Goal: Task Accomplishment & Management: Use online tool/utility

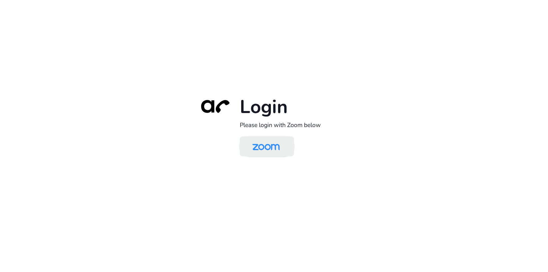
click at [263, 152] on img at bounding box center [265, 146] width 39 height 19
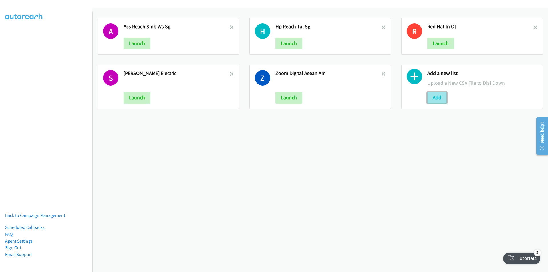
click at [431, 99] on button "Add" at bounding box center [436, 97] width 19 height 11
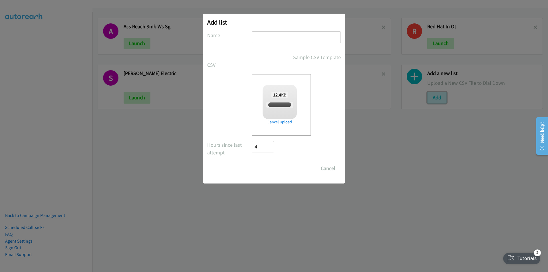
checkbox input "true"
click at [286, 33] on input "text" at bounding box center [296, 37] width 89 height 12
type input "Zoom 8/25"
click at [252, 163] on input "Save List" at bounding box center [267, 168] width 30 height 11
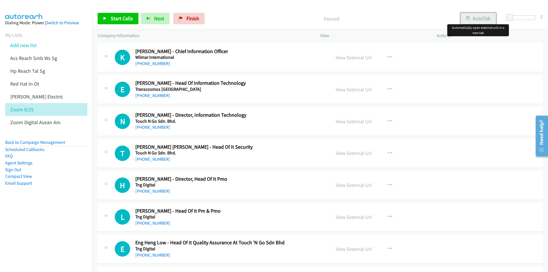
click at [482, 15] on button "AutoTab" at bounding box center [477, 18] width 35 height 11
click at [118, 17] on span "Start Calls" at bounding box center [122, 18] width 22 height 7
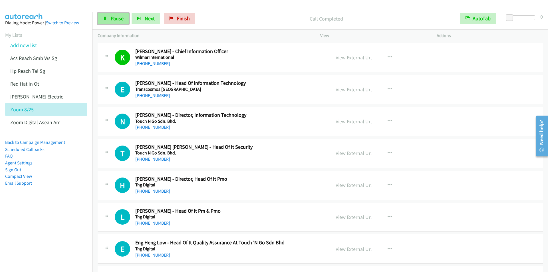
click at [115, 21] on span "Pause" at bounding box center [117, 18] width 13 height 7
click at [110, 17] on link "Start Calls" at bounding box center [118, 18] width 41 height 11
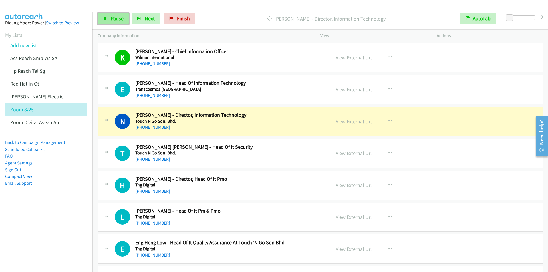
click at [117, 17] on span "Pause" at bounding box center [117, 18] width 13 height 7
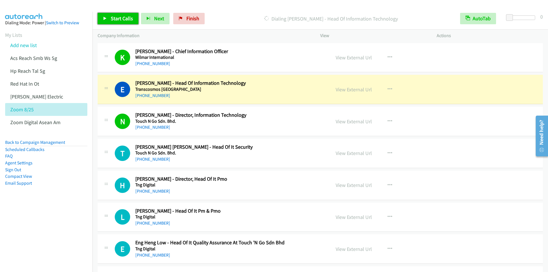
click at [118, 19] on span "Start Calls" at bounding box center [122, 18] width 22 height 7
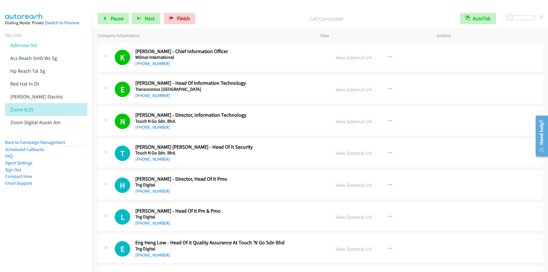
click at [223, 12] on div "Start Calls Pause Next Finish Call Completed AutoTab AutoTab 0" at bounding box center [319, 19] width 455 height 22
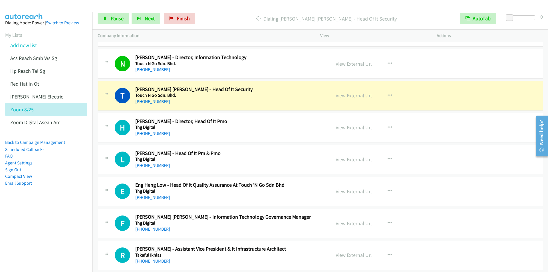
scroll to position [57, 0]
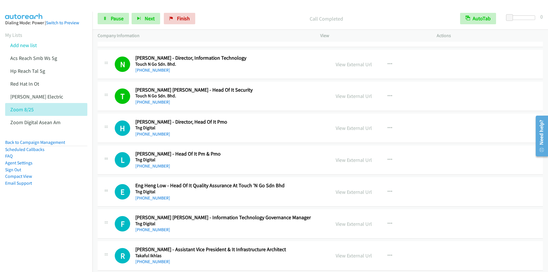
click at [229, 20] on p "Call Completed" at bounding box center [326, 19] width 247 height 8
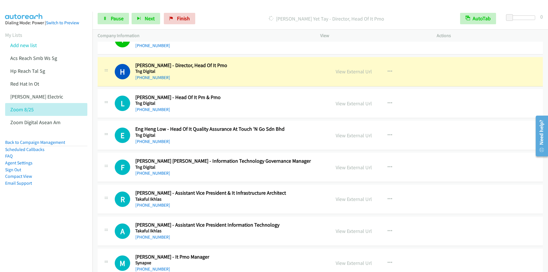
scroll to position [114, 0]
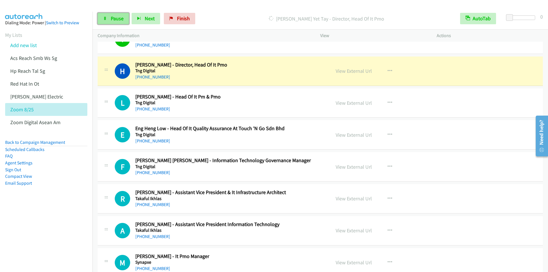
click at [109, 19] on link "Pause" at bounding box center [113, 18] width 31 height 11
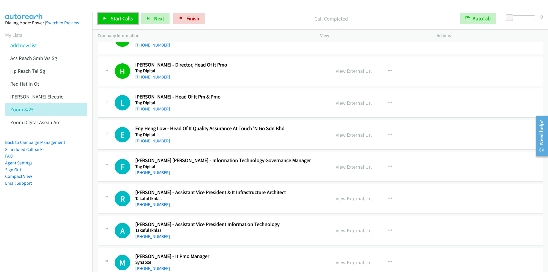
click at [117, 17] on span "Start Calls" at bounding box center [122, 18] width 22 height 7
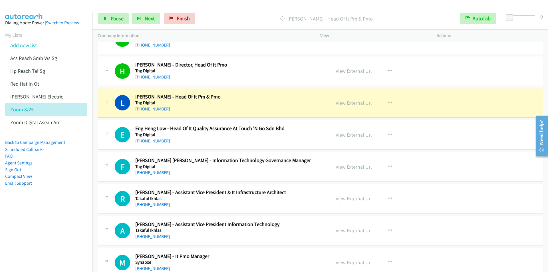
scroll to position [143, 0]
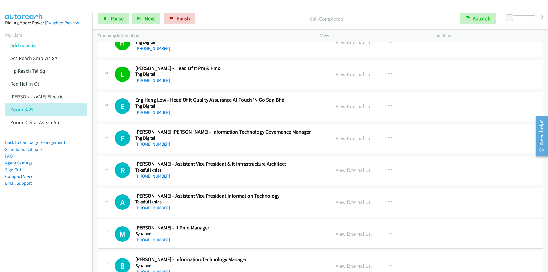
click at [228, 19] on p "Call Completed" at bounding box center [326, 19] width 247 height 8
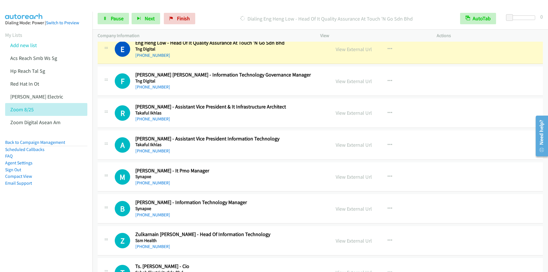
scroll to position [171, 0]
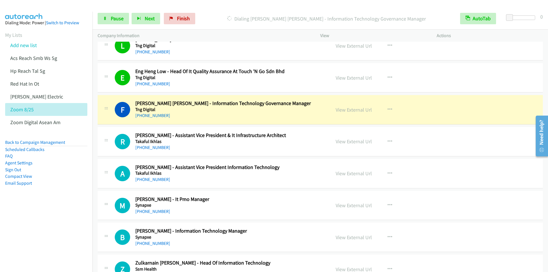
click at [216, 15] on p "Dialing [PERSON_NAME] [PERSON_NAME] - Information Technology Governance Manager" at bounding box center [326, 19] width 247 height 8
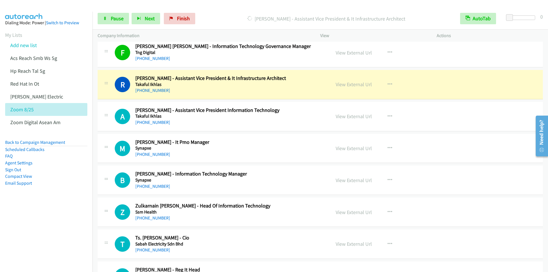
scroll to position [257, 0]
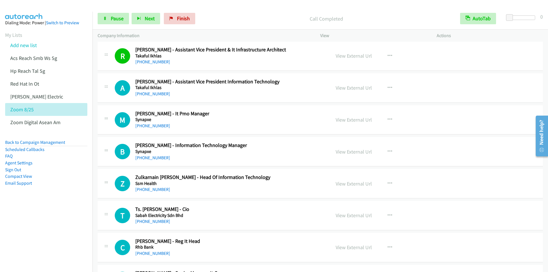
click at [217, 7] on div at bounding box center [271, 11] width 542 height 22
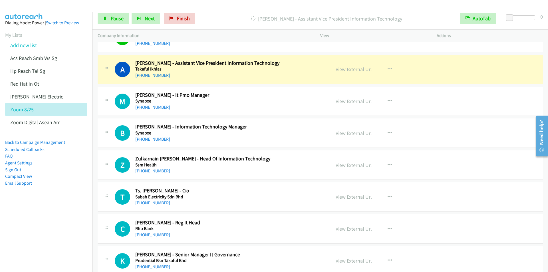
scroll to position [285, 0]
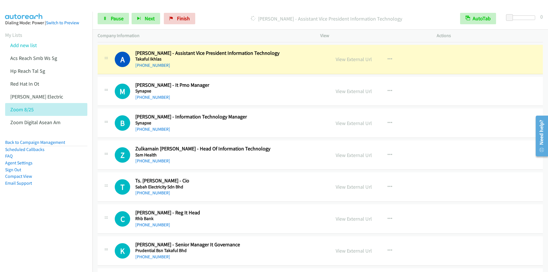
click at [228, 14] on div "[PERSON_NAME] - Assistant Vice President Information Technology" at bounding box center [326, 18] width 257 height 11
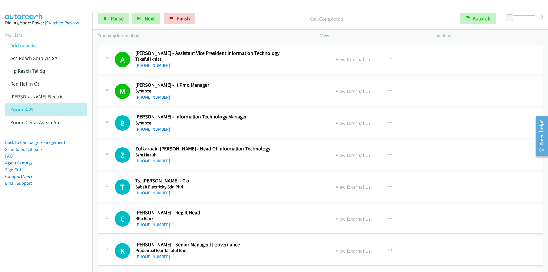
click at [227, 15] on p "Call Completed" at bounding box center [326, 19] width 247 height 8
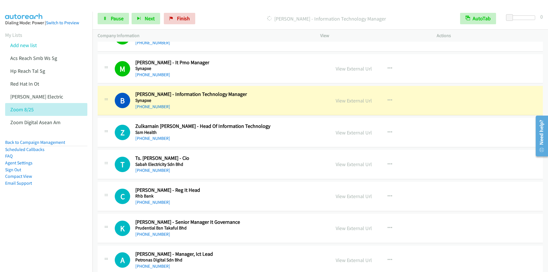
scroll to position [342, 0]
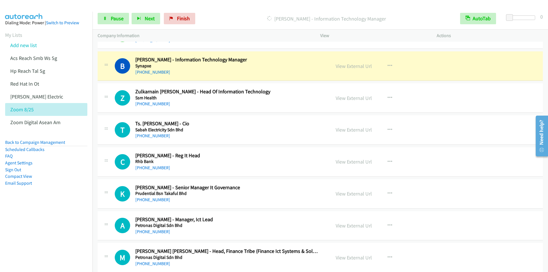
click at [229, 16] on p "[PERSON_NAME] - Information Technology Manager" at bounding box center [326, 19] width 247 height 8
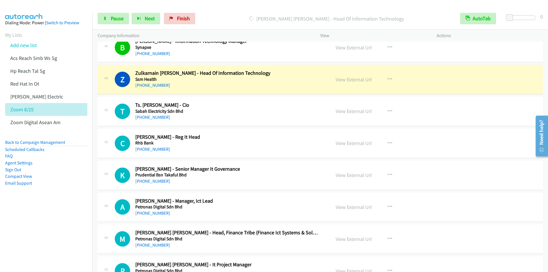
scroll to position [371, 0]
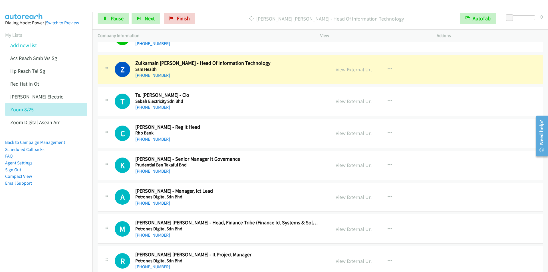
click at [230, 13] on div "Start Calls Pause Next Finish Dialing Zulkarnain Abd Wahab - Head Of Informatio…" at bounding box center [319, 19] width 455 height 22
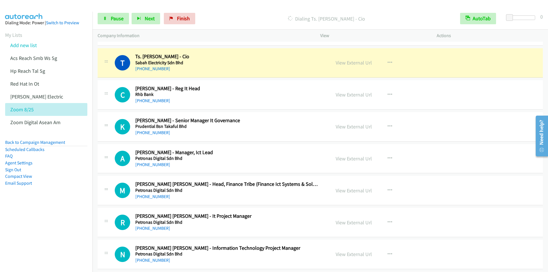
scroll to position [399, 0]
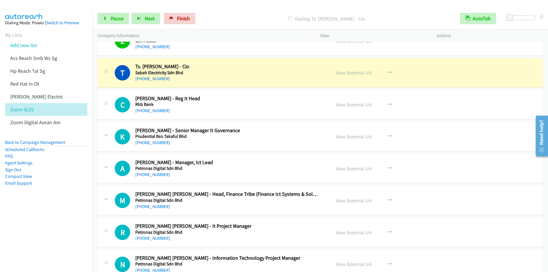
click at [213, 17] on p "Dialing Ts. [PERSON_NAME] - Cio" at bounding box center [326, 19] width 247 height 8
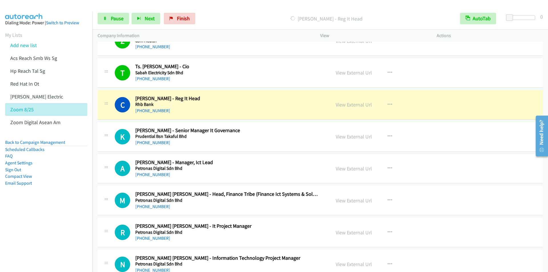
scroll to position [428, 0]
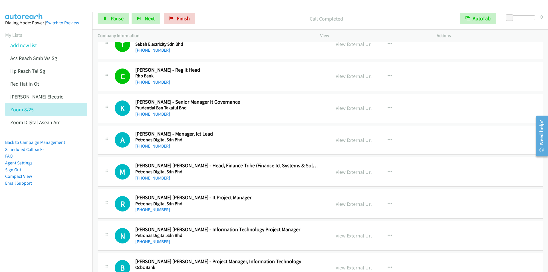
click at [218, 11] on div "Start Calls Pause Next Finish Call Completed AutoTab AutoTab 0" at bounding box center [319, 19] width 455 height 22
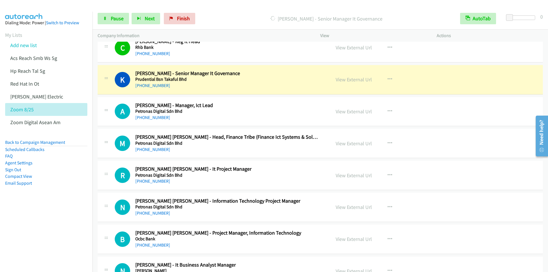
scroll to position [485, 0]
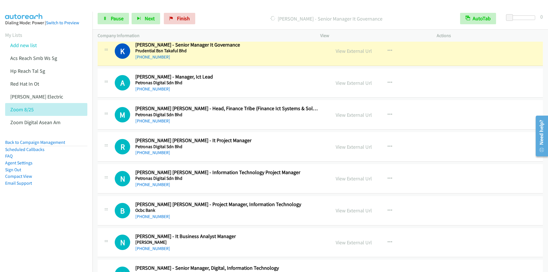
click at [215, 13] on div "Start Calls Pause Next Finish [PERSON_NAME] - Senior Manager It Governance Auto…" at bounding box center [319, 19] width 455 height 22
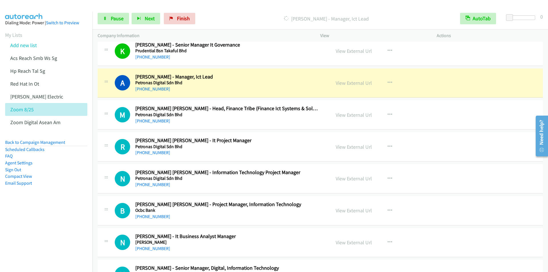
click at [233, 8] on div "Start Calls Pause Next Finish [PERSON_NAME] - Manager, Ict Lead AutoTab AutoTab…" at bounding box center [319, 19] width 455 height 22
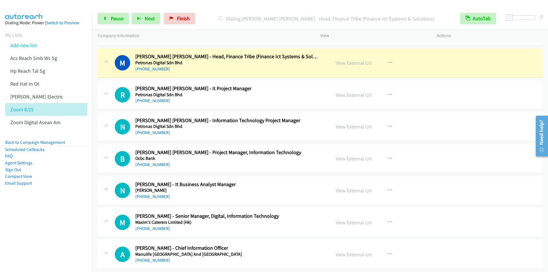
scroll to position [542, 0]
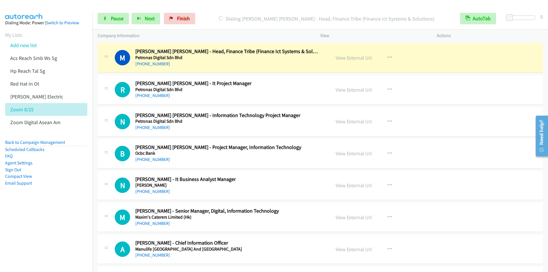
click at [218, 10] on div "Start Calls Pause Next Finish Dialing [PERSON_NAME] [PERSON_NAME] - Head, Finan…" at bounding box center [319, 19] width 455 height 22
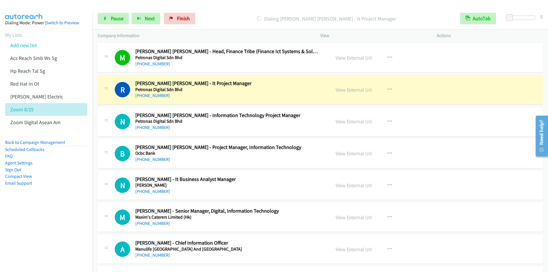
click at [231, 12] on div "Start Calls Pause Next Finish Dialing [PERSON_NAME] [PERSON_NAME] - It Project …" at bounding box center [319, 19] width 455 height 22
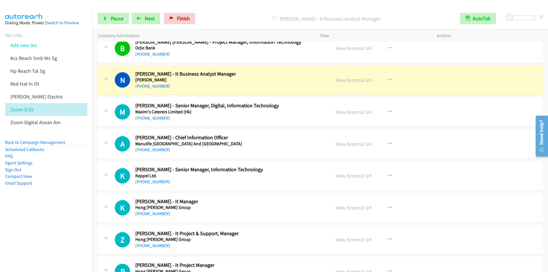
scroll to position [656, 0]
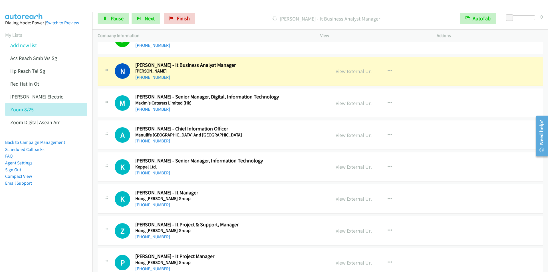
click at [228, 13] on div "[PERSON_NAME] - It Business Analyst Manager" at bounding box center [326, 18] width 257 height 11
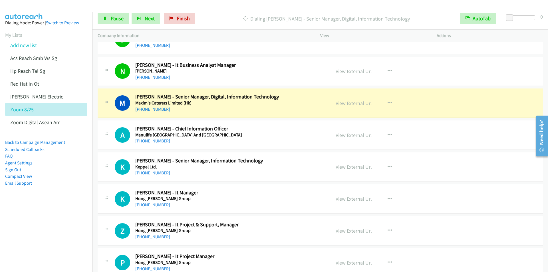
scroll to position [684, 0]
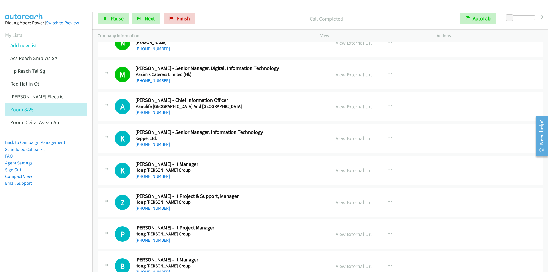
click at [225, 21] on p "Call Completed" at bounding box center [326, 19] width 247 height 8
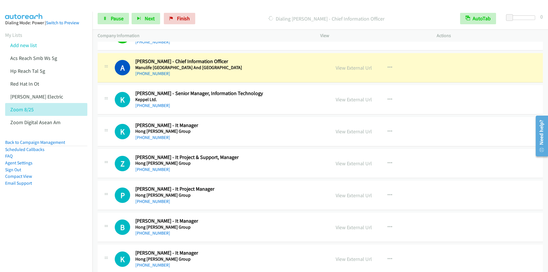
scroll to position [713, 0]
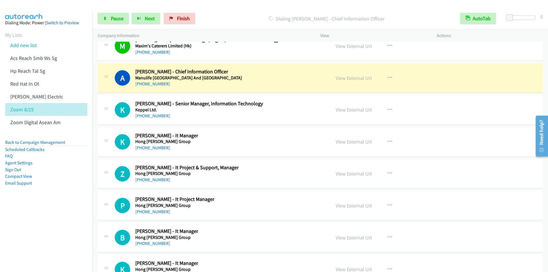
click at [220, 22] on p "Dialing [PERSON_NAME] - Chief Information Officer" at bounding box center [326, 19] width 247 height 8
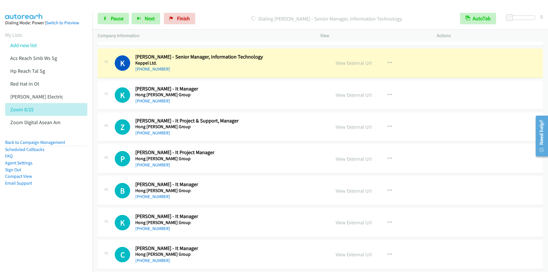
scroll to position [770, 0]
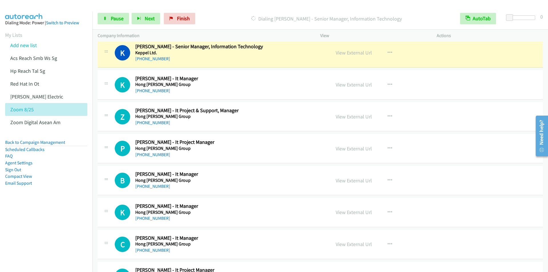
click at [230, 12] on div "Start Calls Pause Next Finish [PERSON_NAME] - Senior Manager, Information Techn…" at bounding box center [319, 19] width 455 height 22
click at [230, 16] on p "Dialing [PERSON_NAME] - Senior Manager, Information Technology" at bounding box center [326, 19] width 247 height 8
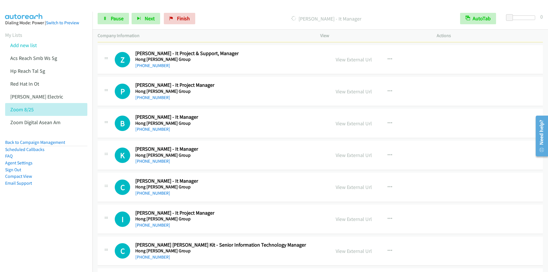
scroll to position [799, 0]
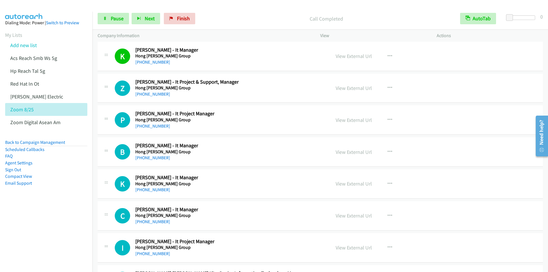
drag, startPoint x: 220, startPoint y: 5, endPoint x: 223, endPoint y: 5, distance: 2.9
click at [220, 5] on div at bounding box center [271, 11] width 542 height 22
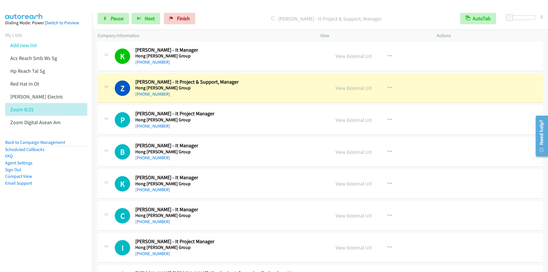
click at [215, 21] on p "[PERSON_NAME] - It Project & Support, Manager" at bounding box center [326, 19] width 247 height 8
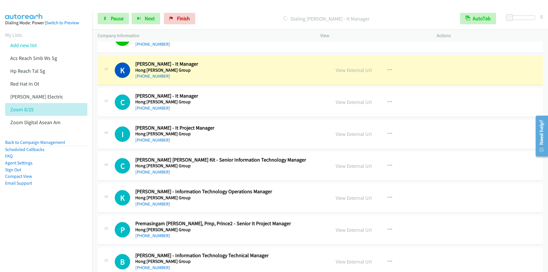
scroll to position [913, 0]
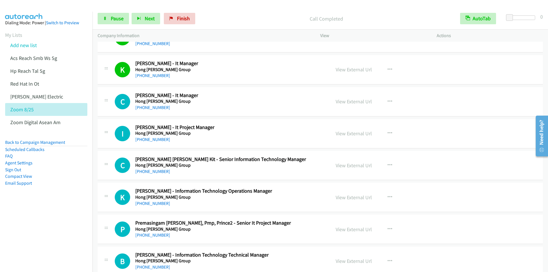
click at [237, 14] on div "Call Completed" at bounding box center [326, 18] width 257 height 11
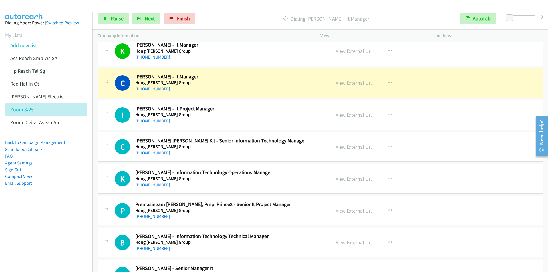
scroll to position [941, 0]
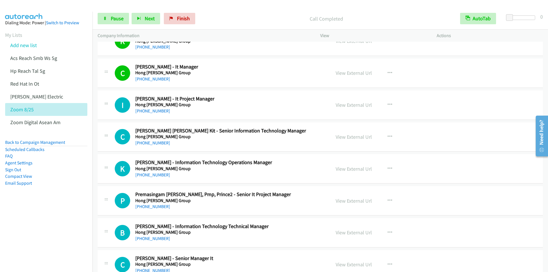
click at [226, 14] on div "Call Completed" at bounding box center [326, 18] width 257 height 11
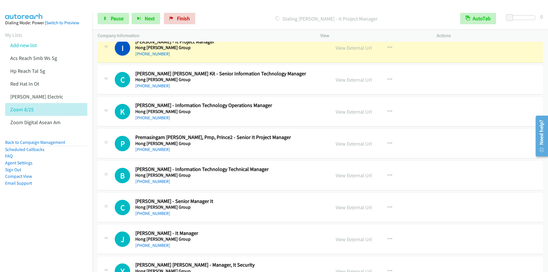
scroll to position [970, 0]
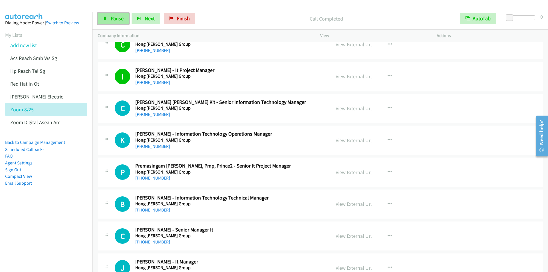
click at [112, 19] on span "Pause" at bounding box center [117, 18] width 13 height 7
click at [118, 20] on span "Start Calls" at bounding box center [122, 18] width 22 height 7
click at [230, 17] on p "Call Completed" at bounding box center [326, 19] width 247 height 8
click at [255, 7] on div at bounding box center [271, 11] width 542 height 22
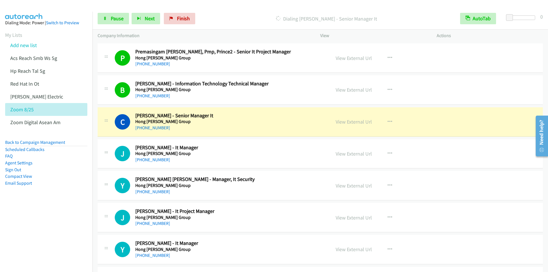
scroll to position [1112, 0]
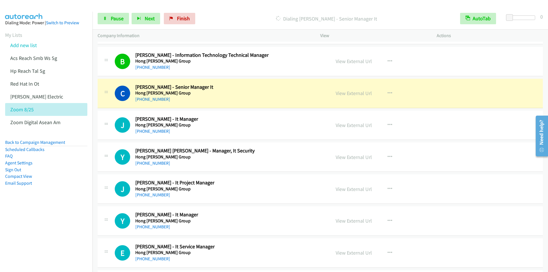
click at [228, 16] on p "Dialing [PERSON_NAME] - Senior Manager It" at bounding box center [326, 19] width 247 height 8
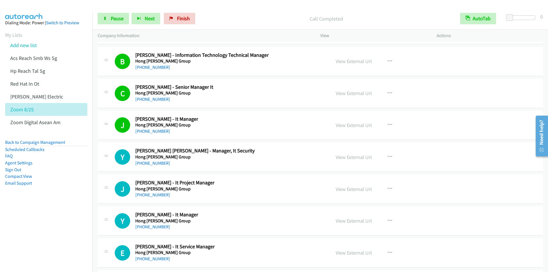
click at [233, 4] on main "Start Calls Pause Next Finish Call Completed AutoTab AutoTab 0 Company Informat…" at bounding box center [274, 13] width 548 height 27
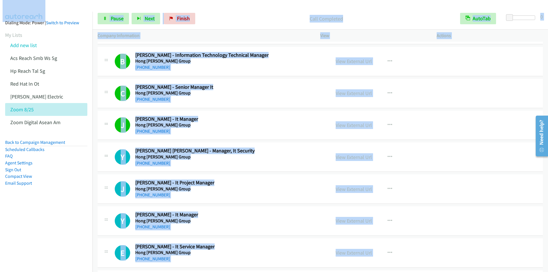
click at [229, 13] on div "Call Completed" at bounding box center [326, 18] width 257 height 11
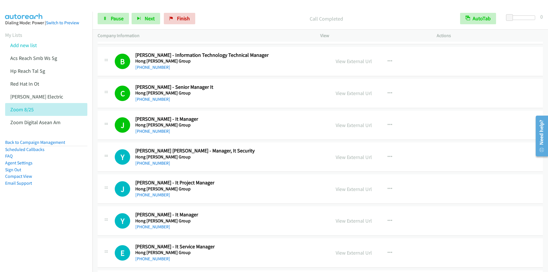
click at [40, 209] on aside "Dialing Mode: Power | Switch to Preview My Lists Add new list Acs Reach Smb Ws …" at bounding box center [46, 112] width 92 height 200
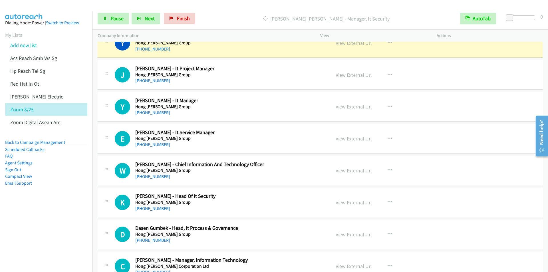
scroll to position [1198, 0]
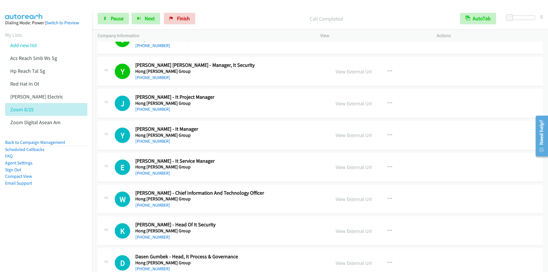
click at [243, 13] on div "Call Completed" at bounding box center [326, 18] width 257 height 11
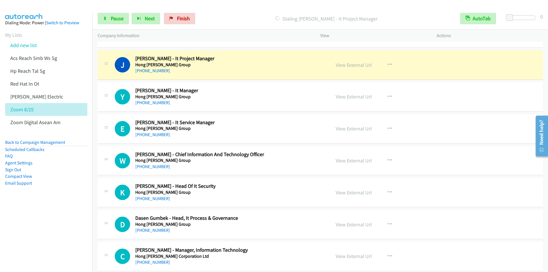
scroll to position [1226, 0]
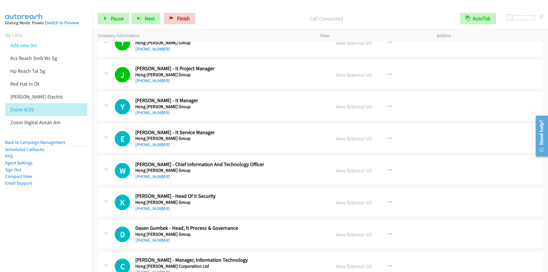
click at [218, 17] on p "Call Completed" at bounding box center [326, 19] width 247 height 8
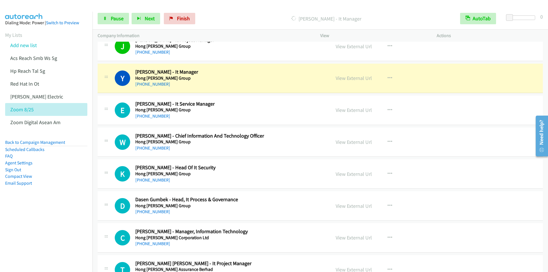
scroll to position [1283, 0]
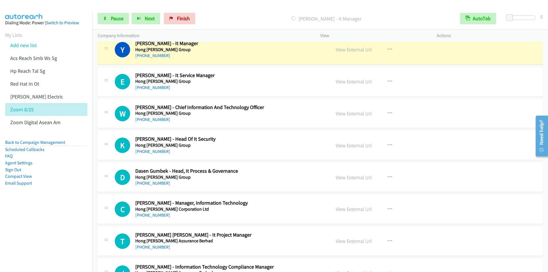
click at [213, 13] on div "[PERSON_NAME] - It Manager" at bounding box center [326, 18] width 257 height 11
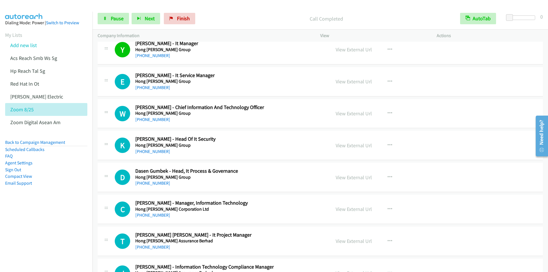
click at [223, 10] on div "Start Calls Pause Next Finish Call Completed AutoTab AutoTab 0" at bounding box center [319, 19] width 455 height 22
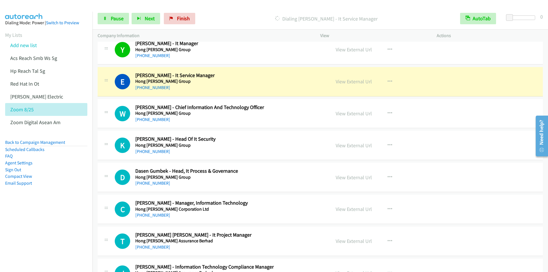
scroll to position [1312, 0]
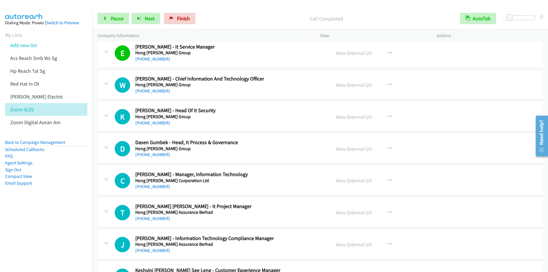
click at [228, 7] on div at bounding box center [271, 11] width 542 height 22
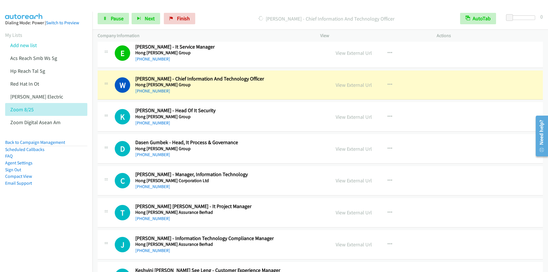
click at [234, 10] on div "Start Calls Pause Next Finish [PERSON_NAME] - Chief Information And Technology …" at bounding box center [319, 19] width 455 height 22
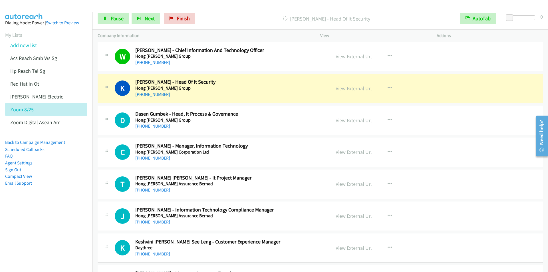
scroll to position [1369, 0]
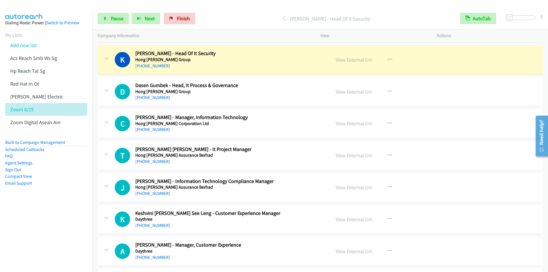
click at [226, 15] on p "[PERSON_NAME] - Head Of It Security" at bounding box center [326, 19] width 247 height 8
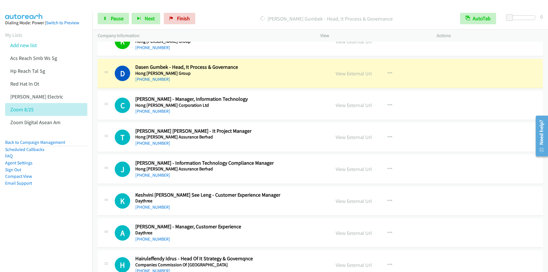
scroll to position [1397, 0]
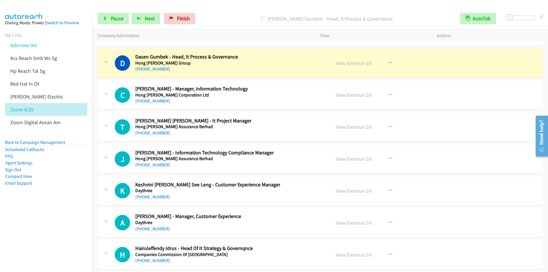
click at [218, 9] on div "Start Calls Pause Next Finish Dialing Dasen Gumbek - Head, It Process & Governa…" at bounding box center [319, 19] width 455 height 22
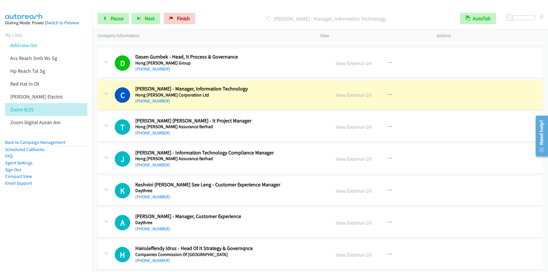
scroll to position [1426, 0]
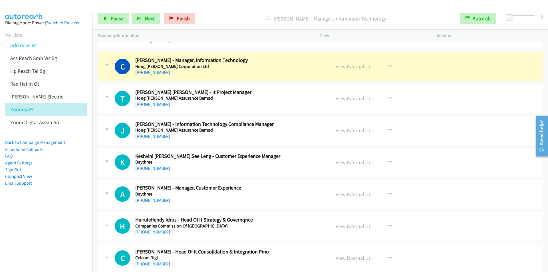
click at [229, 23] on div "[PERSON_NAME] - Manager, Information Technology" at bounding box center [326, 18] width 257 height 11
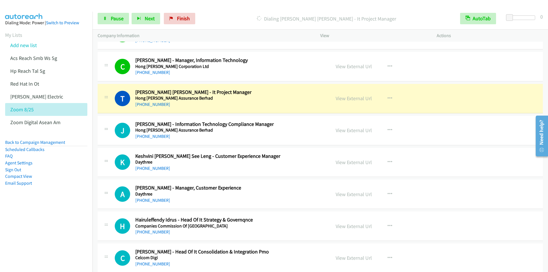
click at [233, 9] on div "Start Calls Pause Next Finish [PERSON_NAME] [PERSON_NAME] - It Project Manager …" at bounding box center [319, 19] width 455 height 22
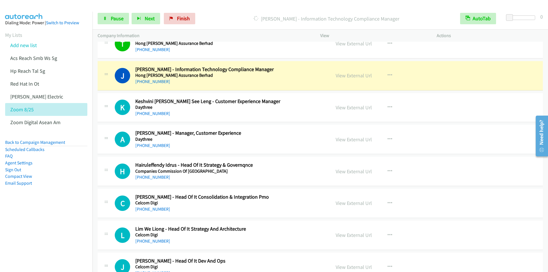
scroll to position [1483, 0]
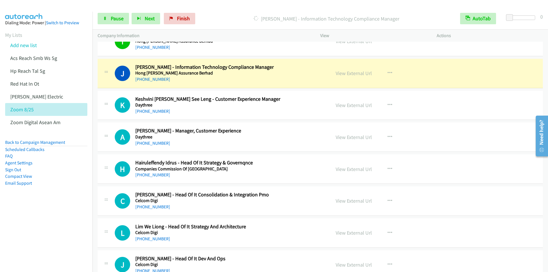
click at [224, 11] on div "Start Calls Pause Next Finish [PERSON_NAME] - Information Technology Compliance…" at bounding box center [319, 19] width 455 height 22
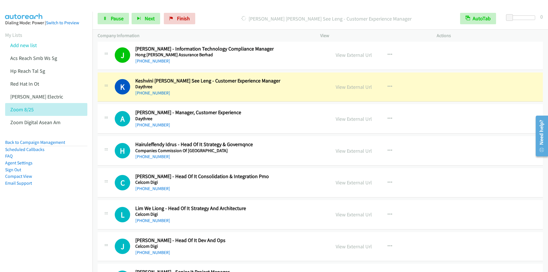
scroll to position [1512, 0]
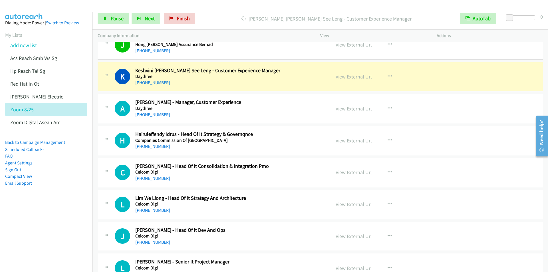
click at [221, 14] on div "[PERSON_NAME] [PERSON_NAME] See Leng - Customer Experience Manager" at bounding box center [326, 18] width 257 height 11
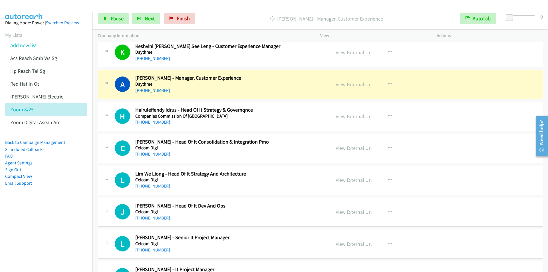
scroll to position [1569, 0]
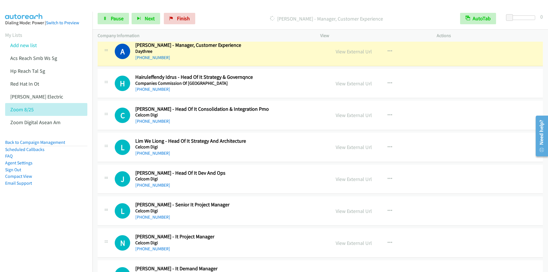
click at [221, 15] on p "[PERSON_NAME] - Manager, Customer Experience" at bounding box center [326, 19] width 247 height 8
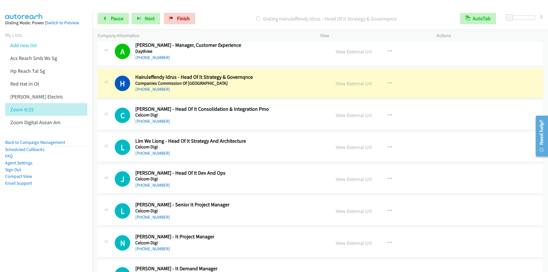
scroll to position [1597, 0]
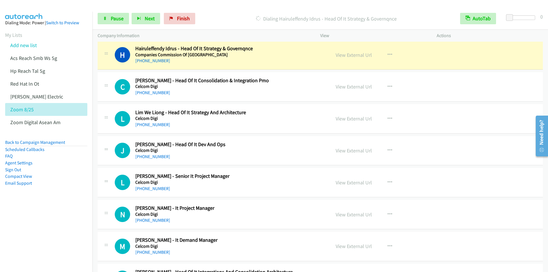
click at [234, 7] on div at bounding box center [271, 11] width 542 height 22
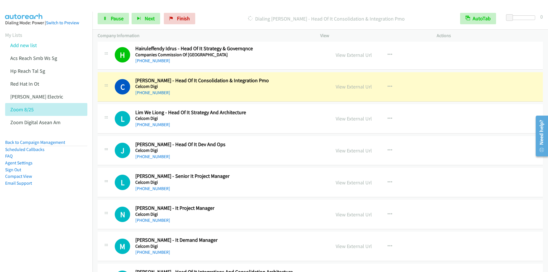
scroll to position [1626, 0]
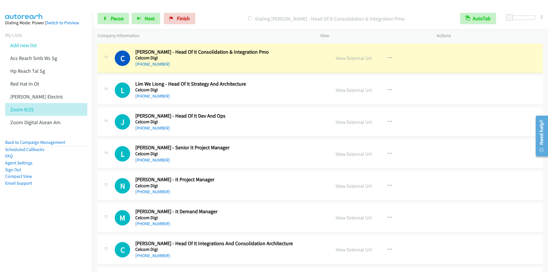
click at [216, 6] on div at bounding box center [271, 11] width 542 height 22
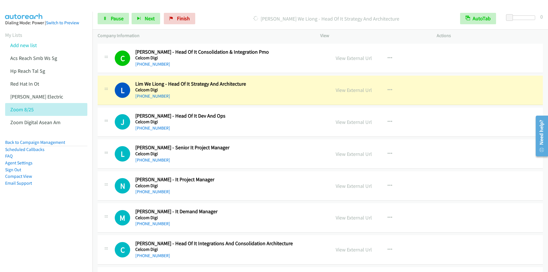
scroll to position [1654, 0]
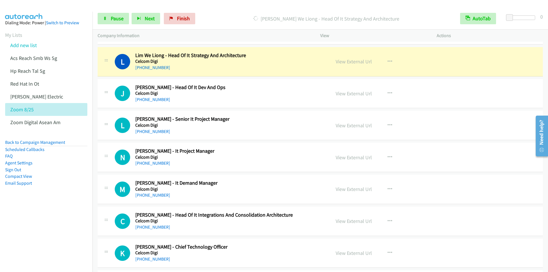
click at [226, 10] on div "Start Calls Pause Next Finish [PERSON_NAME] We Liong - Head Of It Strategy And …" at bounding box center [319, 19] width 455 height 22
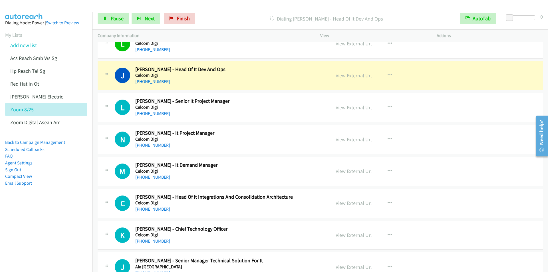
scroll to position [1672, 0]
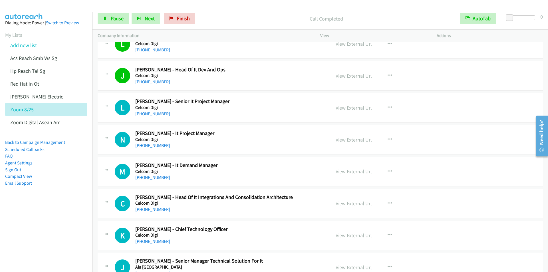
click at [209, 18] on p "Call Completed" at bounding box center [326, 19] width 247 height 8
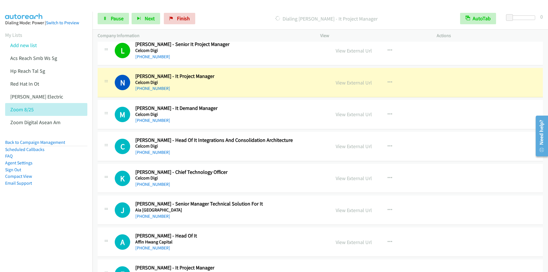
scroll to position [1757, 0]
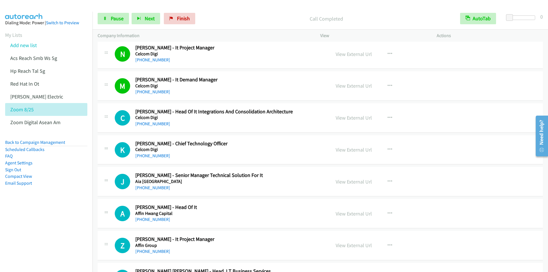
click at [214, 13] on div "Start Calls Pause Next Finish Call Completed AutoTab AutoTab 0" at bounding box center [319, 19] width 455 height 22
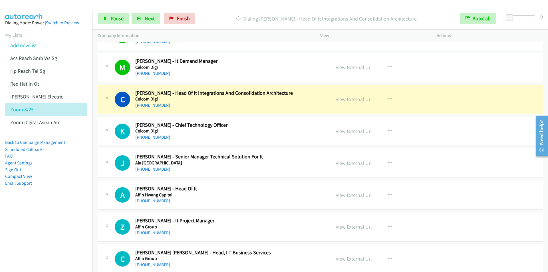
scroll to position [1786, 0]
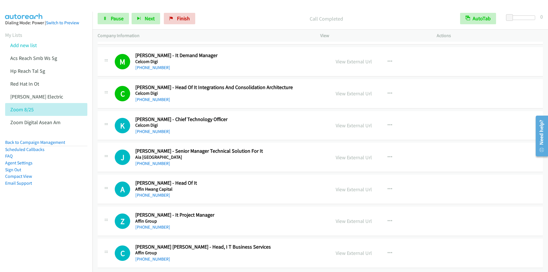
click at [218, 15] on p "Call Completed" at bounding box center [326, 19] width 247 height 8
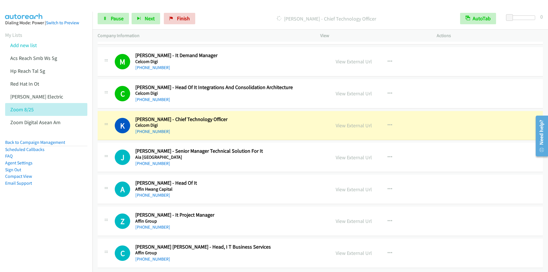
click at [220, 14] on div "[PERSON_NAME] - Chief Technology Officer" at bounding box center [326, 18] width 257 height 11
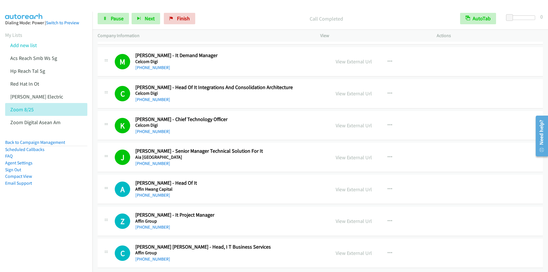
click at [218, 9] on div "Start Calls Pause Next Finish Call Completed AutoTab AutoTab 0" at bounding box center [319, 19] width 455 height 22
click at [232, 7] on div at bounding box center [271, 11] width 542 height 22
click at [230, 5] on div at bounding box center [271, 11] width 542 height 22
